Goal: Download file/media

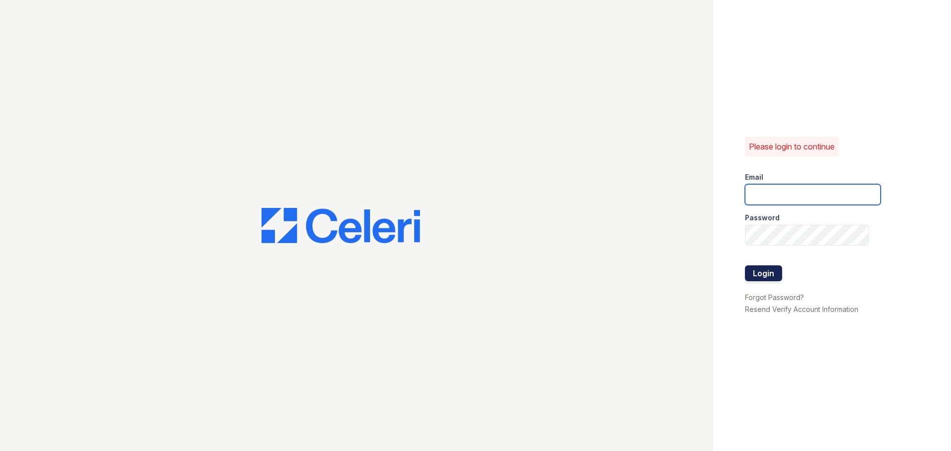
type input "renewwhitemarsh@trinity-pm.com"
click at [761, 274] on button "Login" at bounding box center [763, 274] width 37 height 16
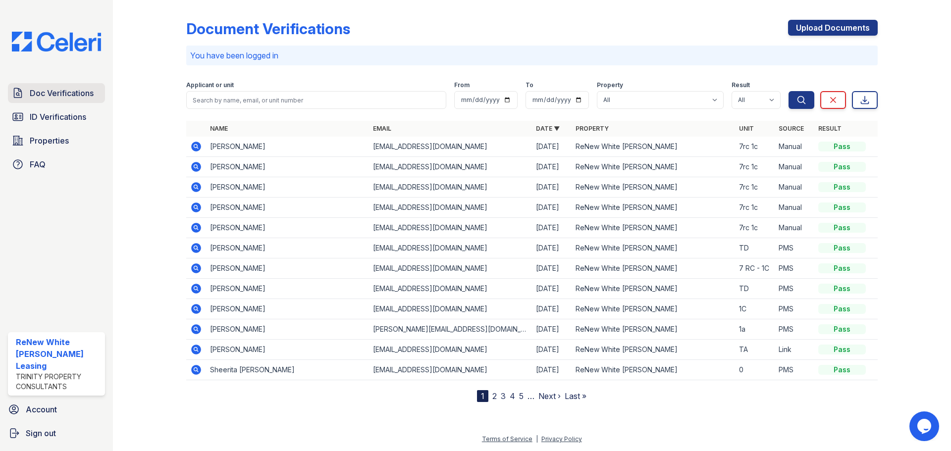
click at [54, 99] on span "Doc Verifications" at bounding box center [62, 93] width 64 height 12
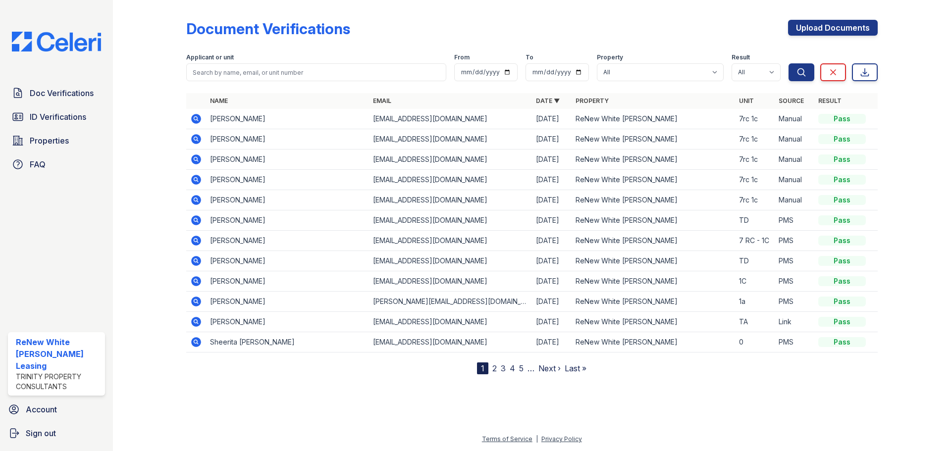
click at [197, 218] on icon at bounding box center [196, 220] width 12 height 12
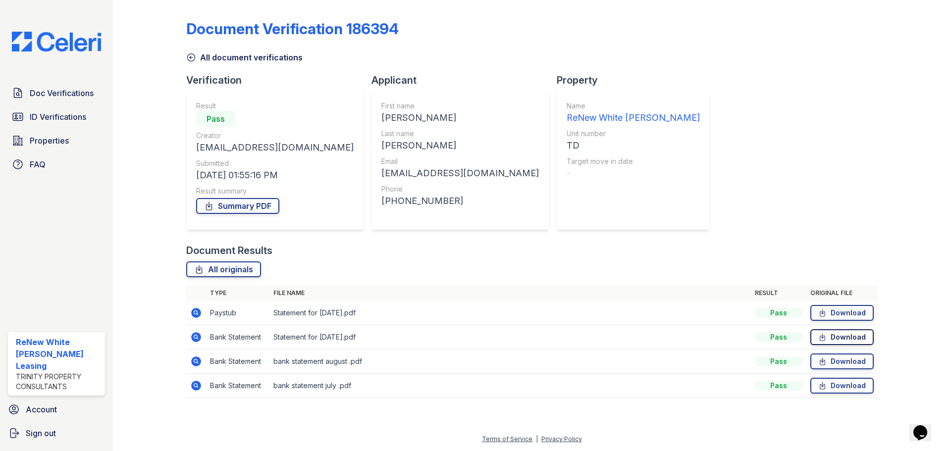
click at [833, 334] on link "Download" at bounding box center [841, 337] width 63 height 16
click at [840, 361] on link "Download" at bounding box center [841, 362] width 63 height 16
click at [841, 384] on link "Download" at bounding box center [841, 386] width 63 height 16
click at [824, 311] on icon at bounding box center [822, 313] width 8 height 10
click at [210, 209] on icon at bounding box center [209, 206] width 10 height 10
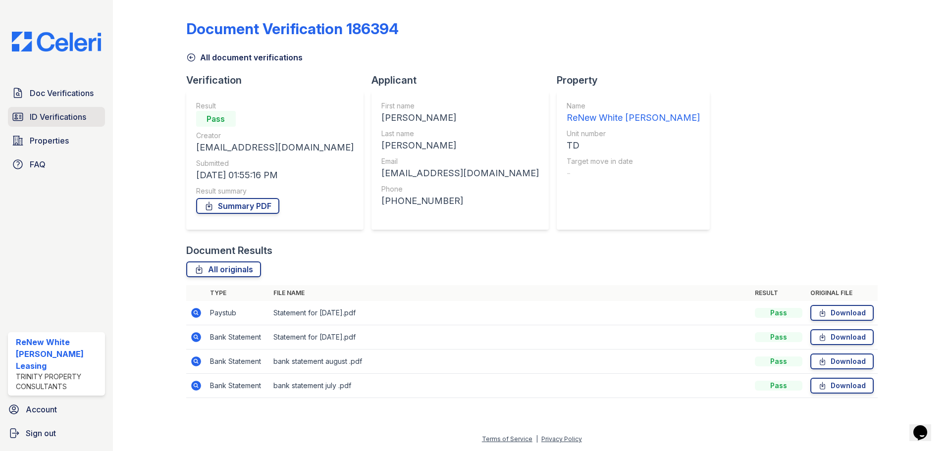
click at [50, 111] on span "ID Verifications" at bounding box center [58, 117] width 56 height 12
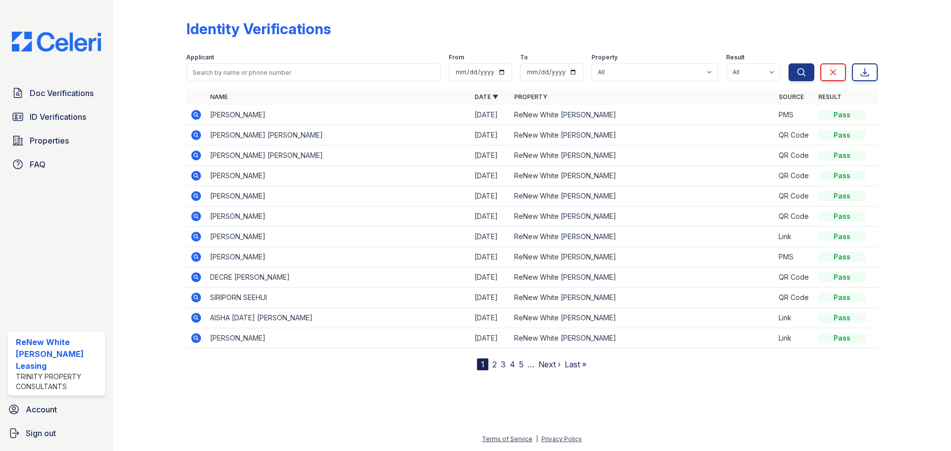
click at [199, 113] on icon at bounding box center [196, 115] width 10 height 10
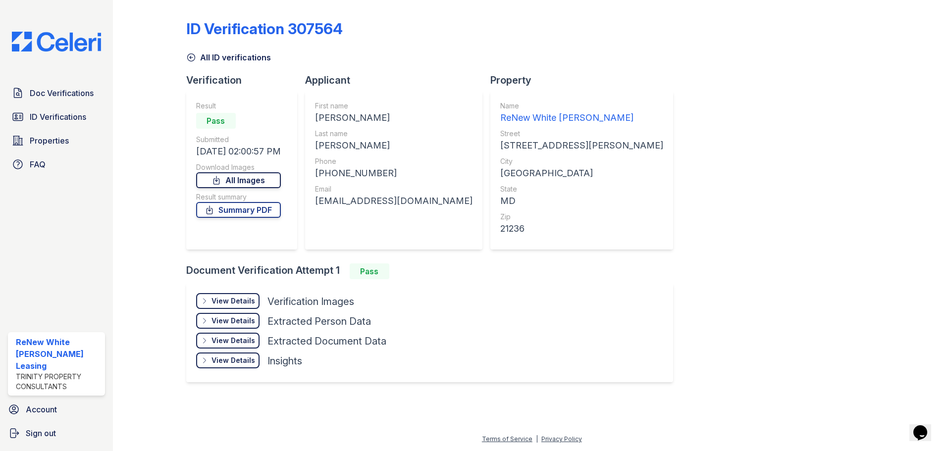
click at [260, 183] on link "All Images" at bounding box center [238, 180] width 85 height 16
